Goal: Task Accomplishment & Management: Use online tool/utility

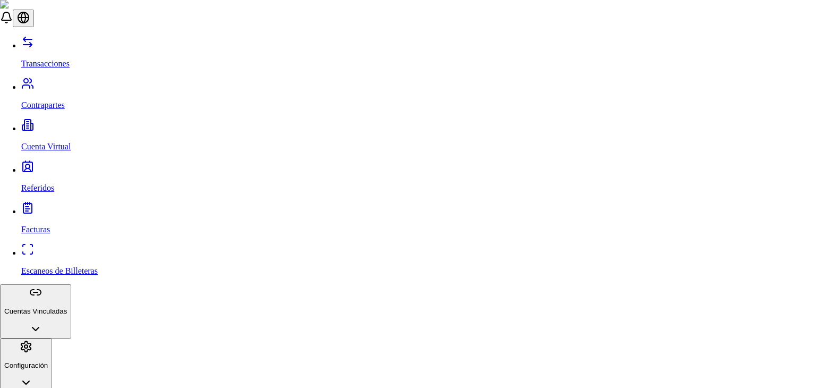
type input "***"
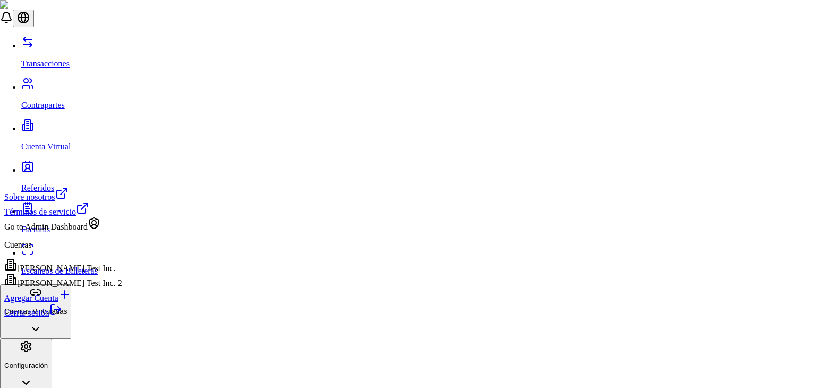
click at [62, 317] on link "Cerrar sesión" at bounding box center [33, 312] width 58 height 9
